Goal: Task Accomplishment & Management: Manage account settings

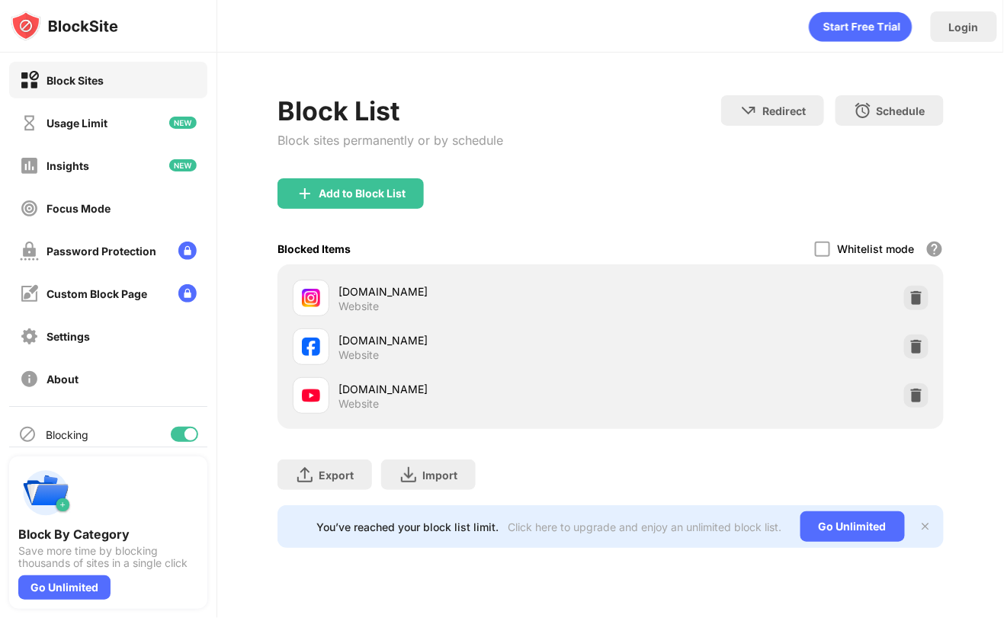
click at [171, 433] on div at bounding box center [184, 434] width 27 height 15
click at [370, 282] on div "[DOMAIN_NAME] Website" at bounding box center [452, 298] width 318 height 37
click at [371, 285] on div "instagram.com" at bounding box center [475, 292] width 272 height 16
